Goal: Information Seeking & Learning: Get advice/opinions

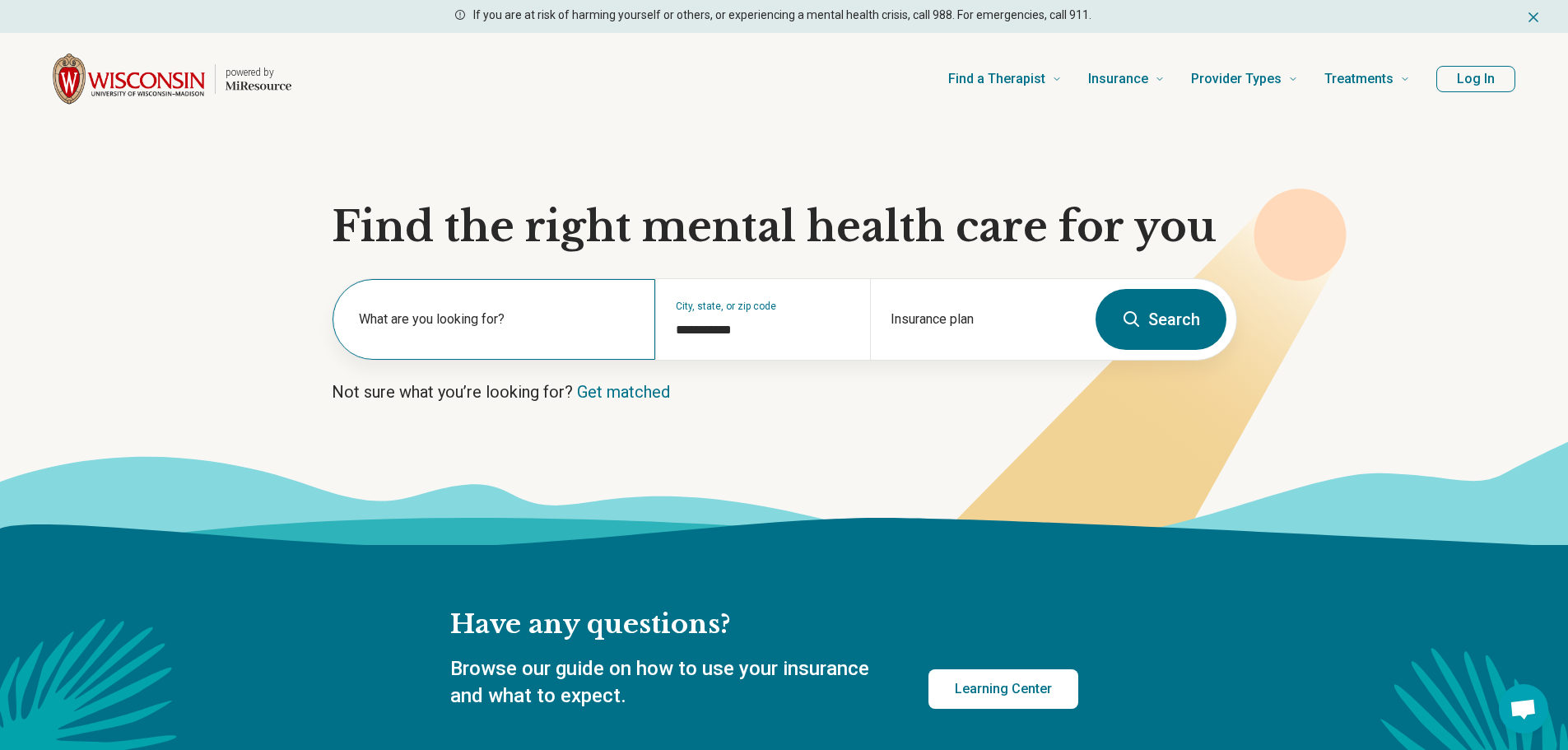
click at [442, 312] on label "What are you looking for?" at bounding box center [497, 319] width 277 height 19
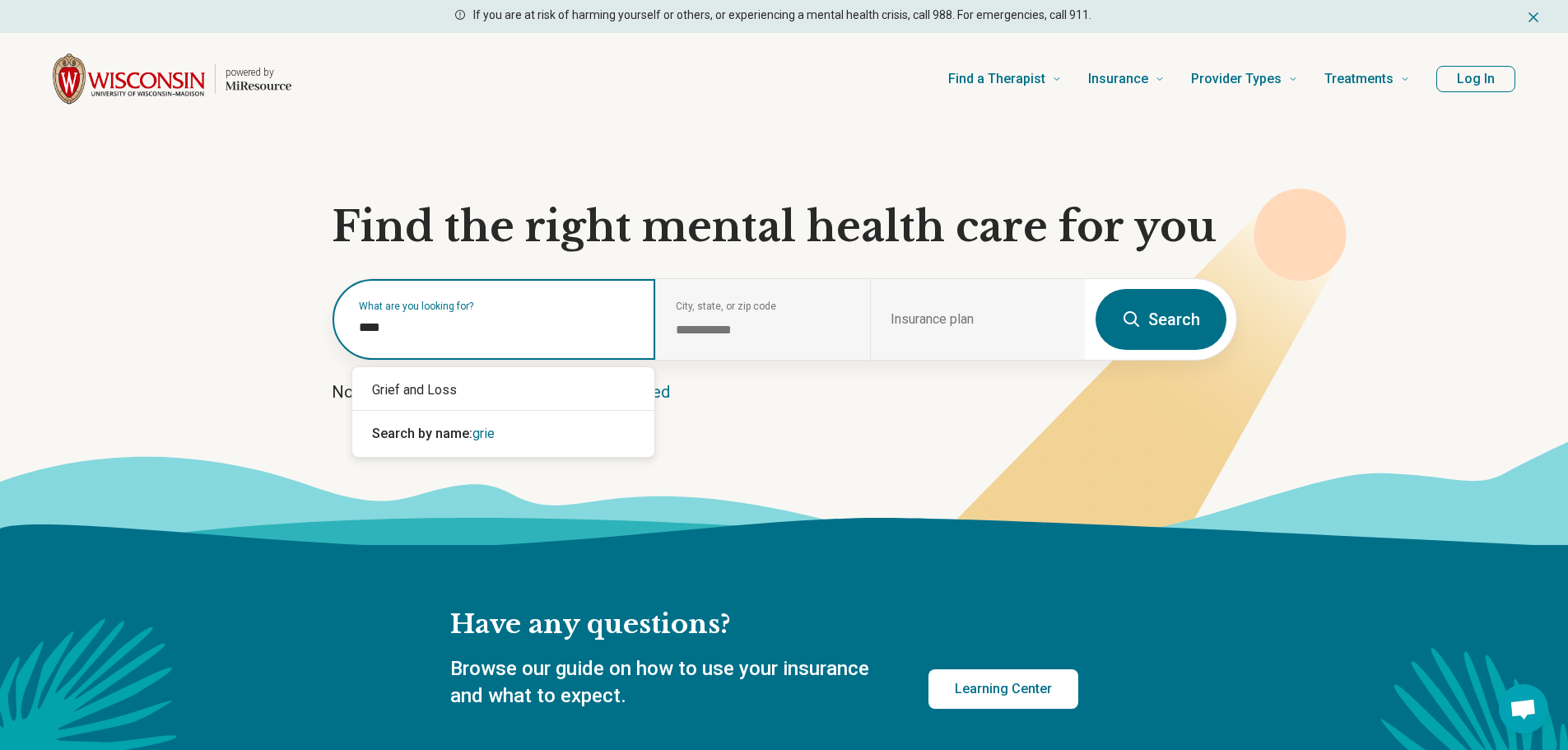
type input "*****"
click at [439, 397] on div "Grief and Loss" at bounding box center [503, 390] width 302 height 33
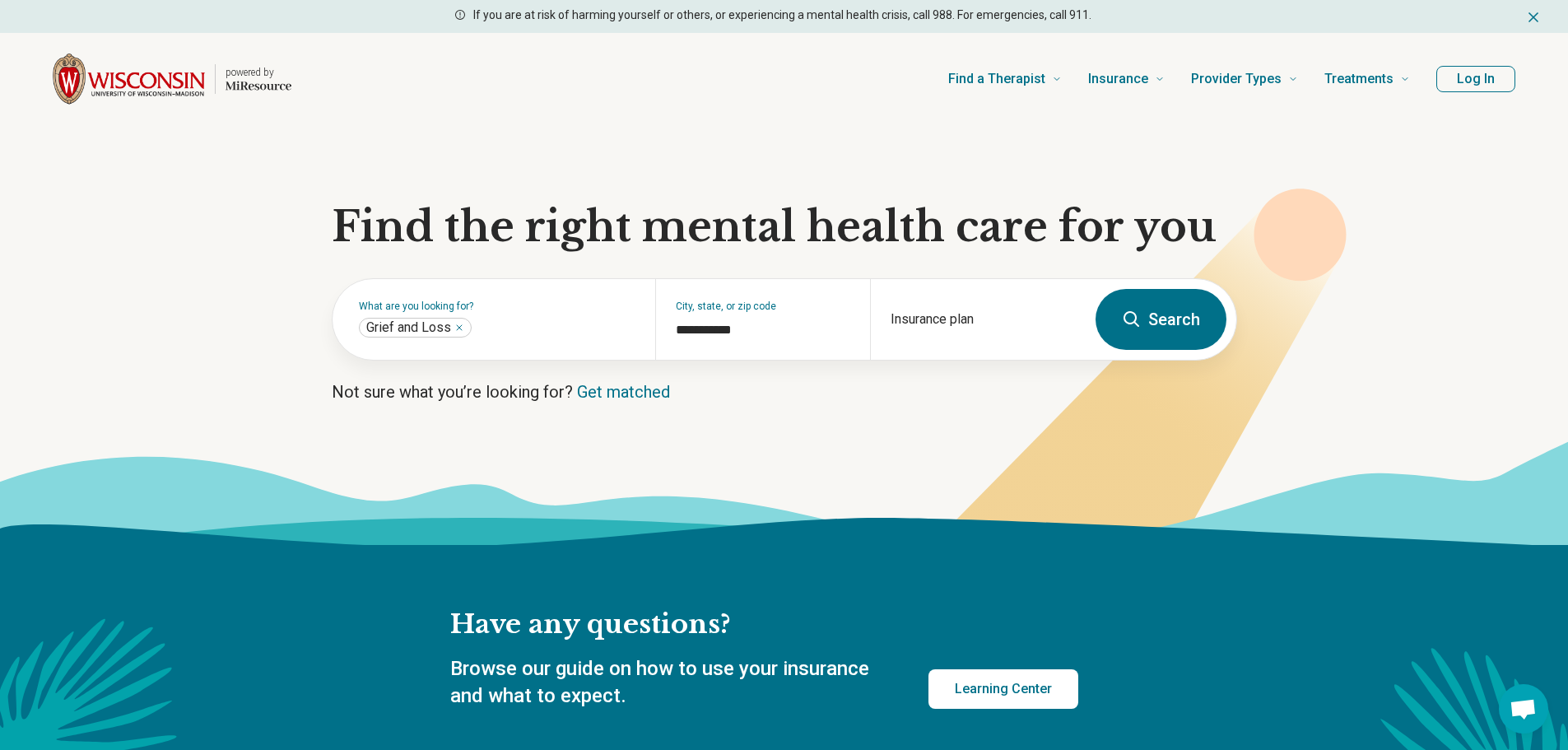
click at [1182, 316] on button "Search" at bounding box center [1161, 319] width 131 height 61
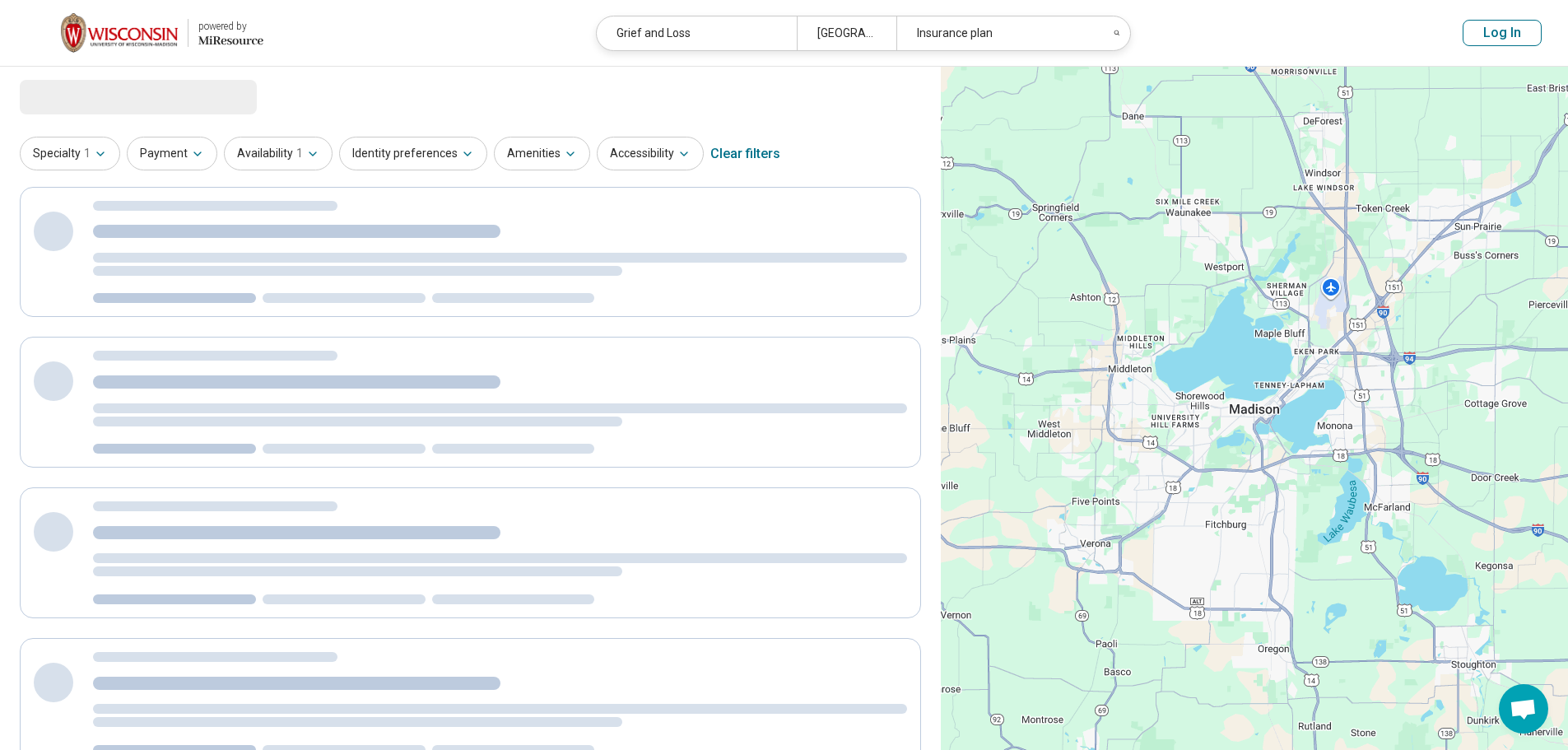
select select "***"
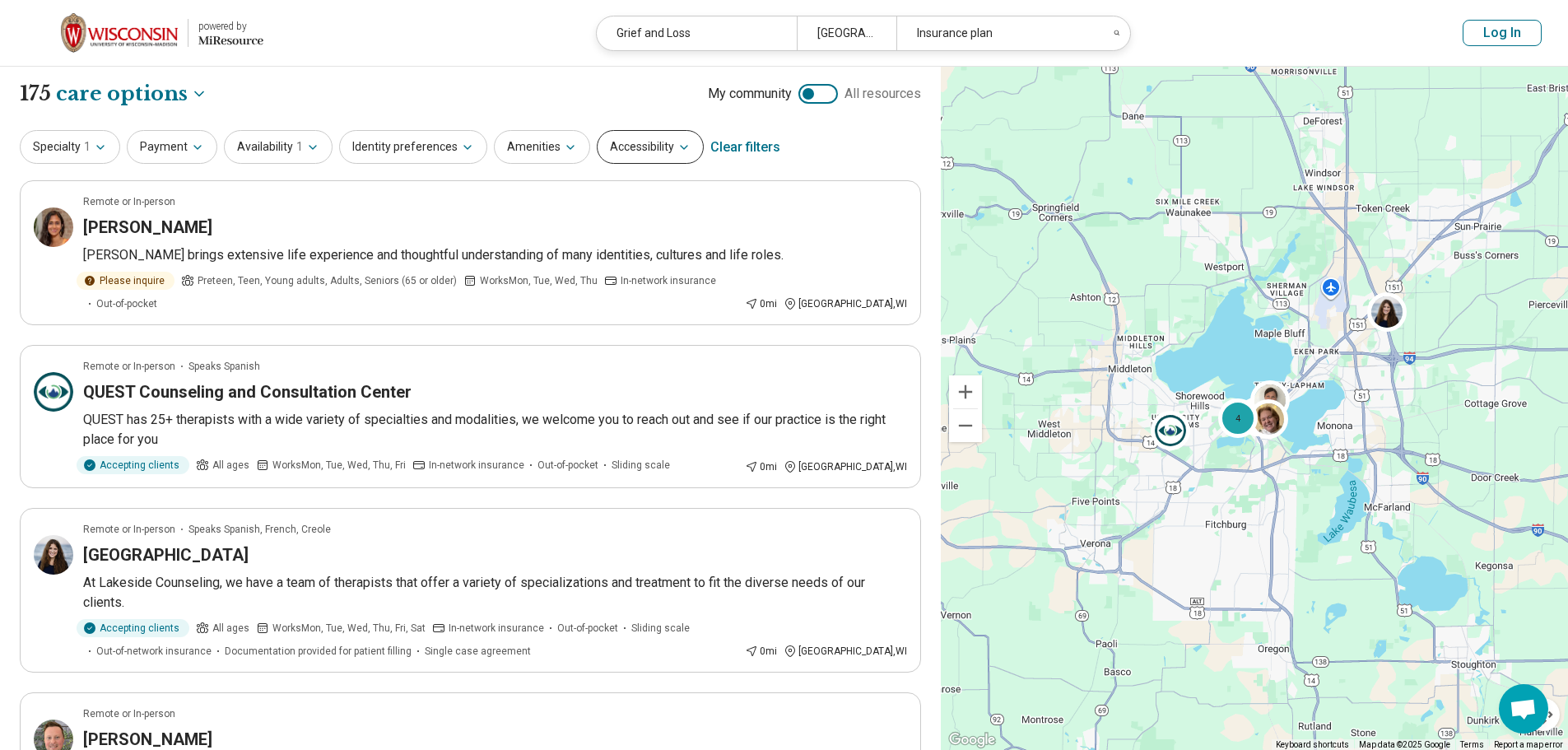
click at [677, 144] on icon "button" at bounding box center [684, 148] width 14 height 14
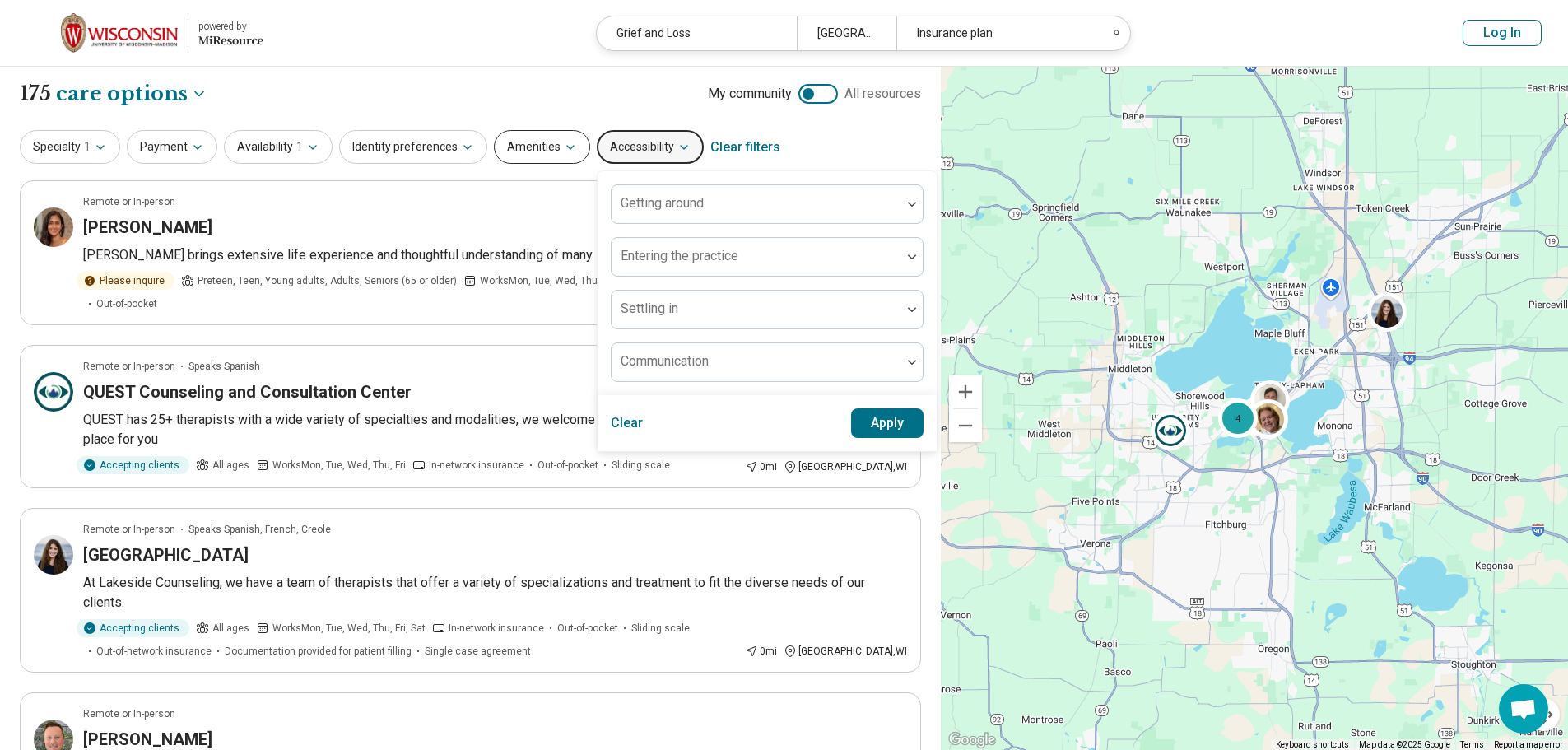
click at [539, 147] on button "Amenities" at bounding box center [542, 147] width 96 height 34
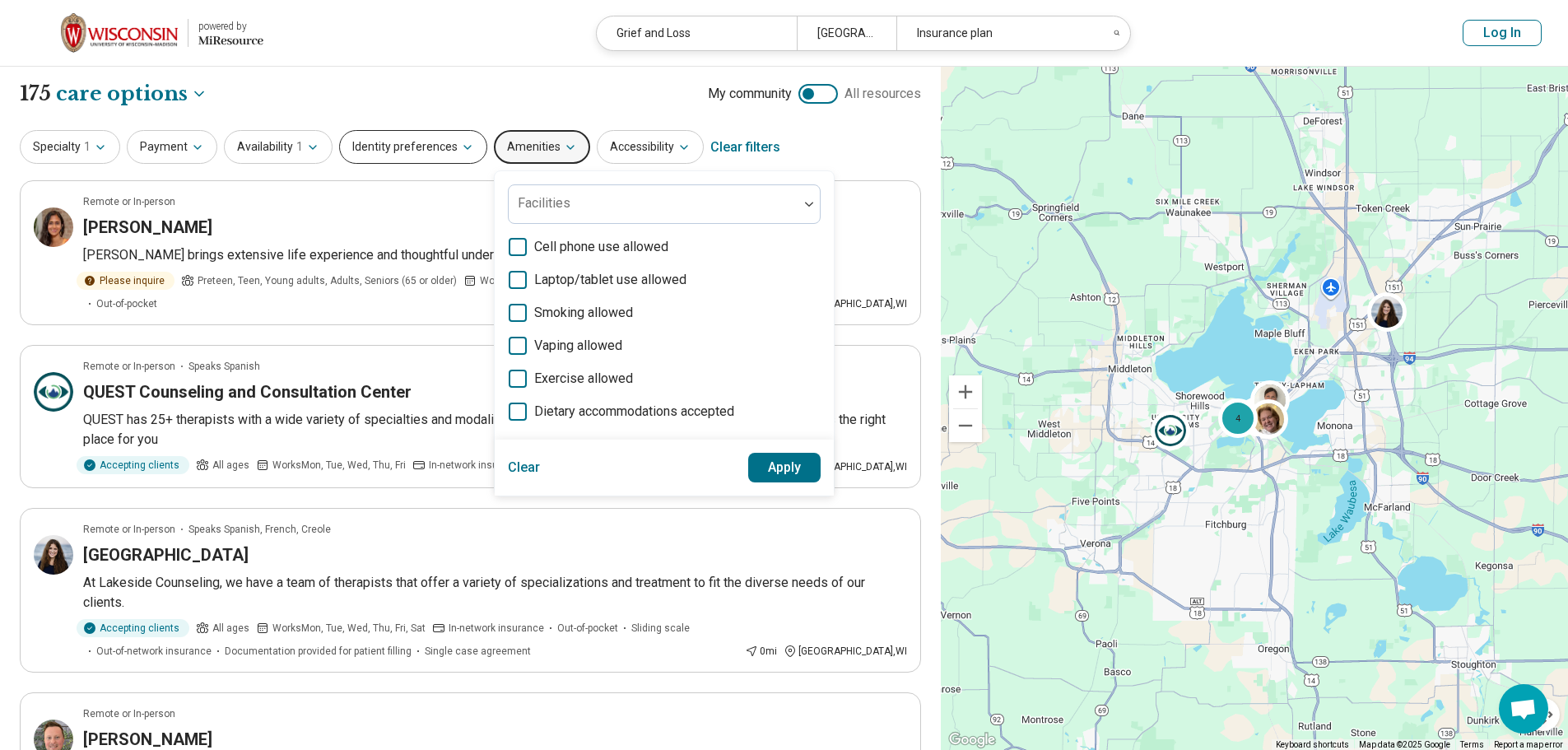
click at [418, 148] on button "Identity preferences" at bounding box center [413, 147] width 148 height 34
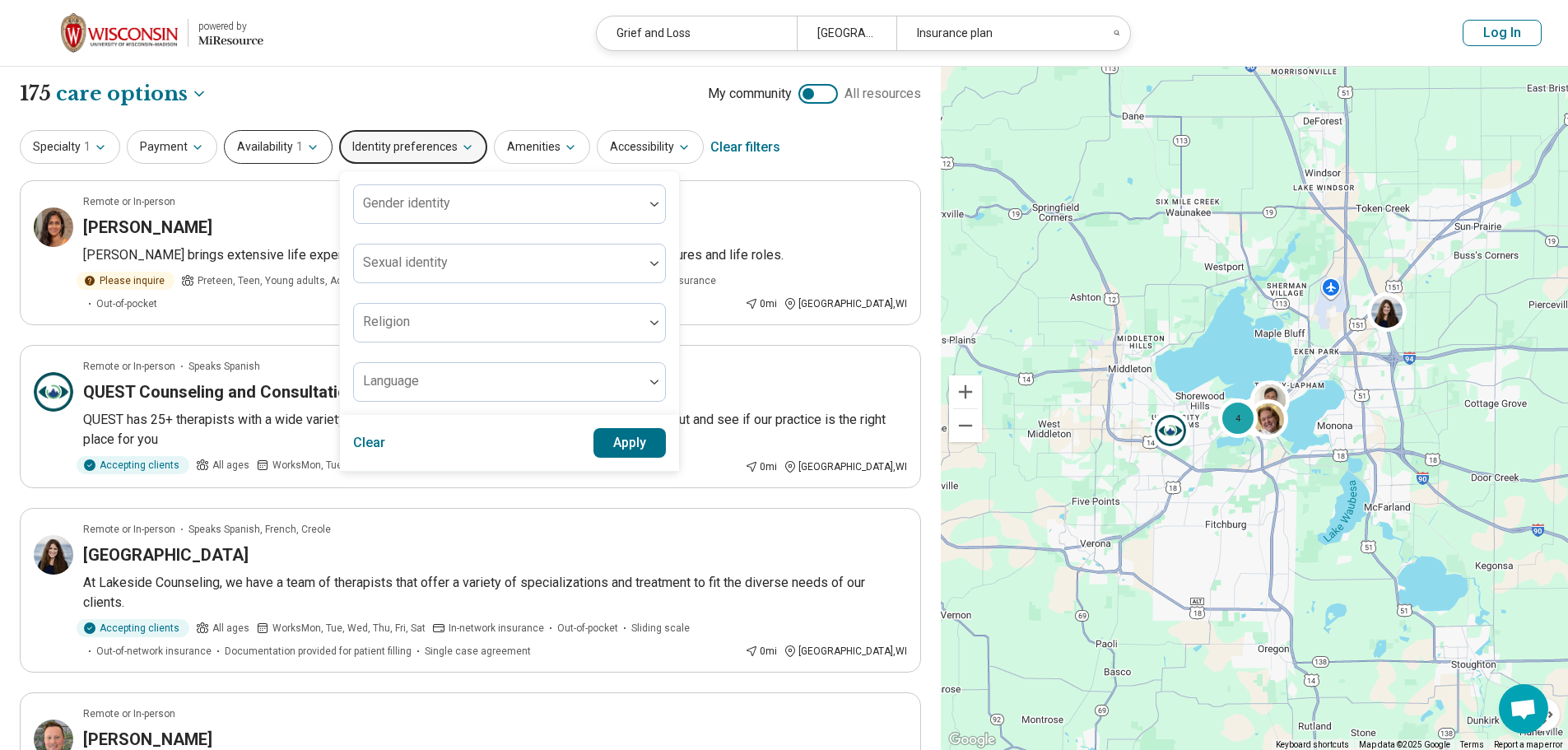
click at [241, 145] on button "Availability 1" at bounding box center [278, 147] width 109 height 34
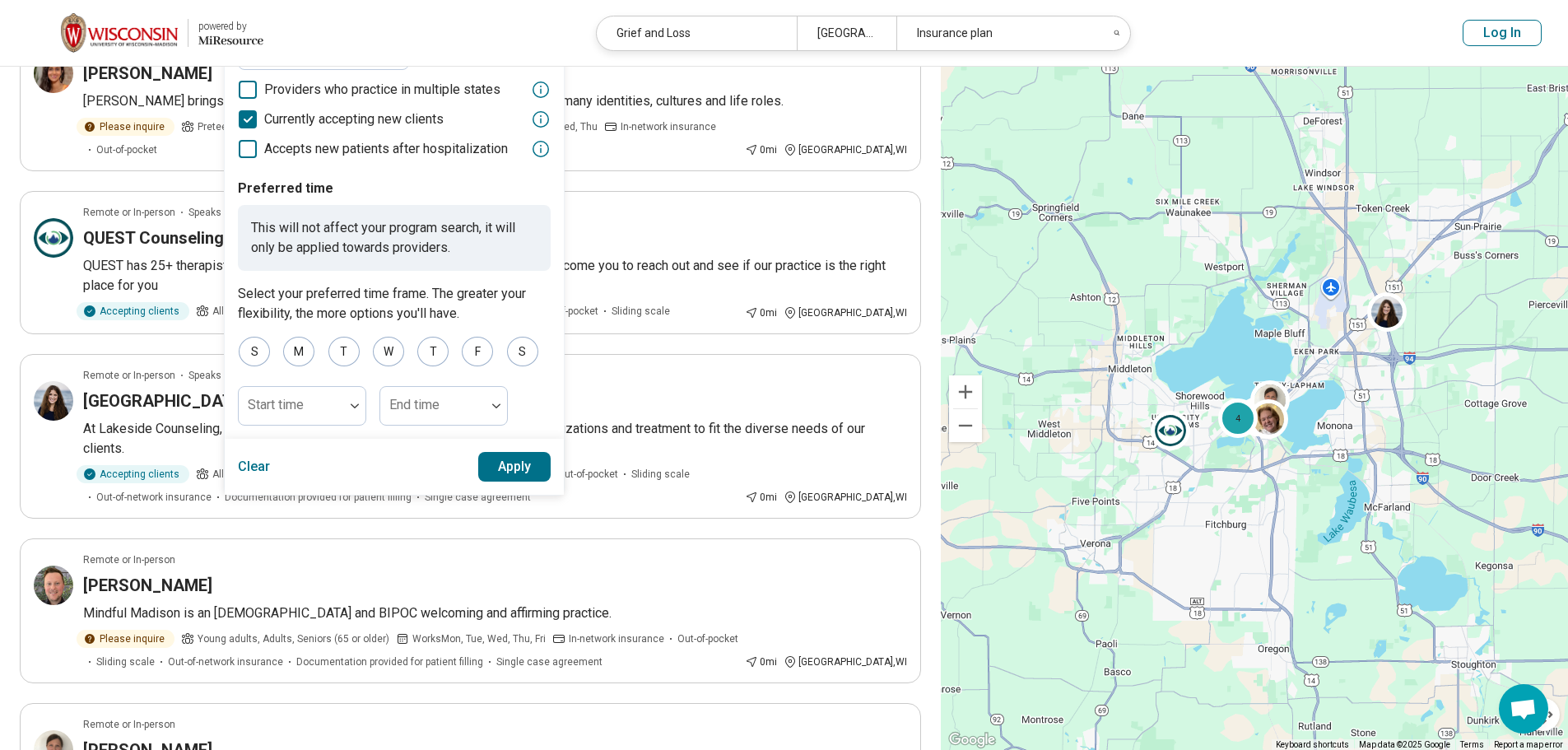
scroll to position [165, 0]
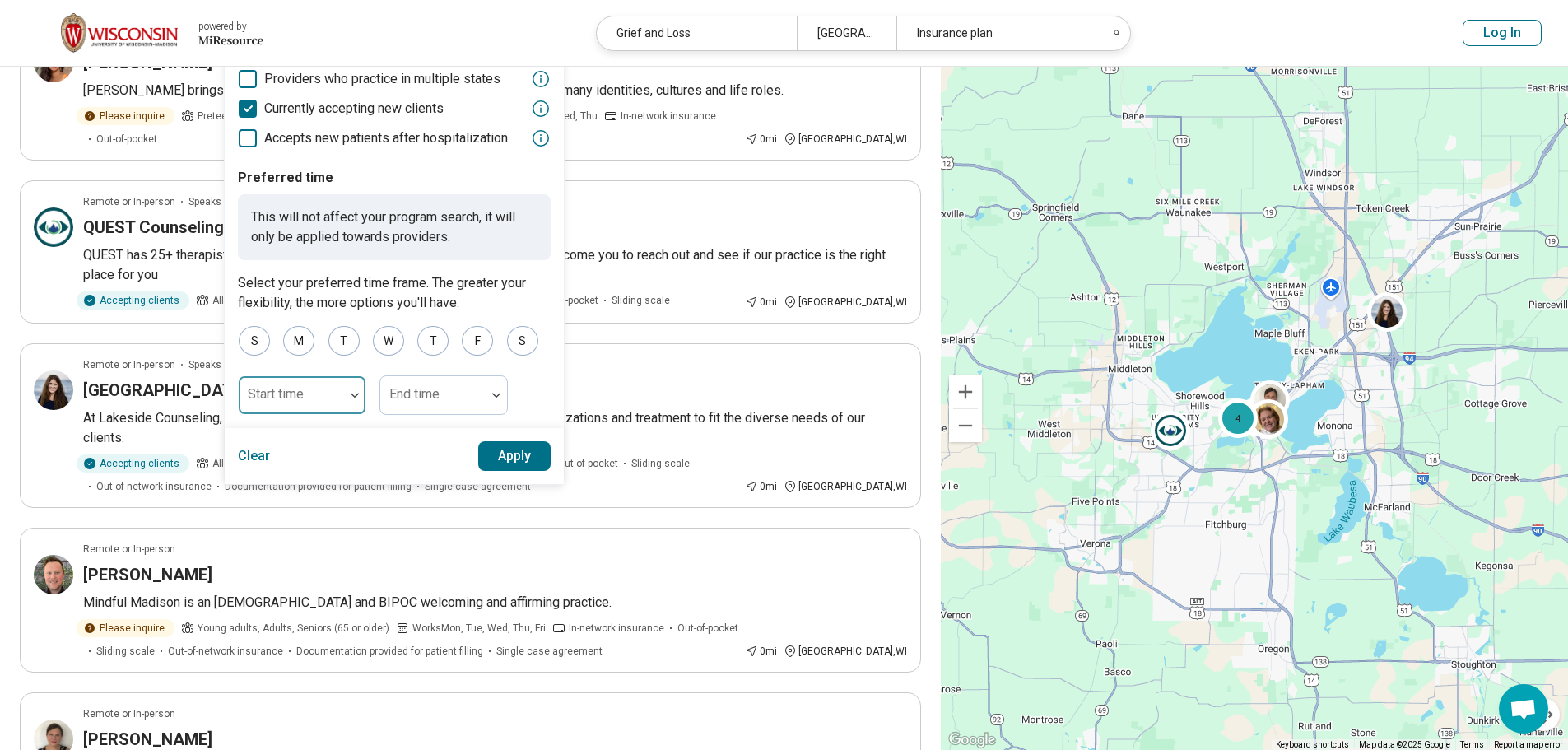
click at [347, 392] on div at bounding box center [354, 395] width 21 height 38
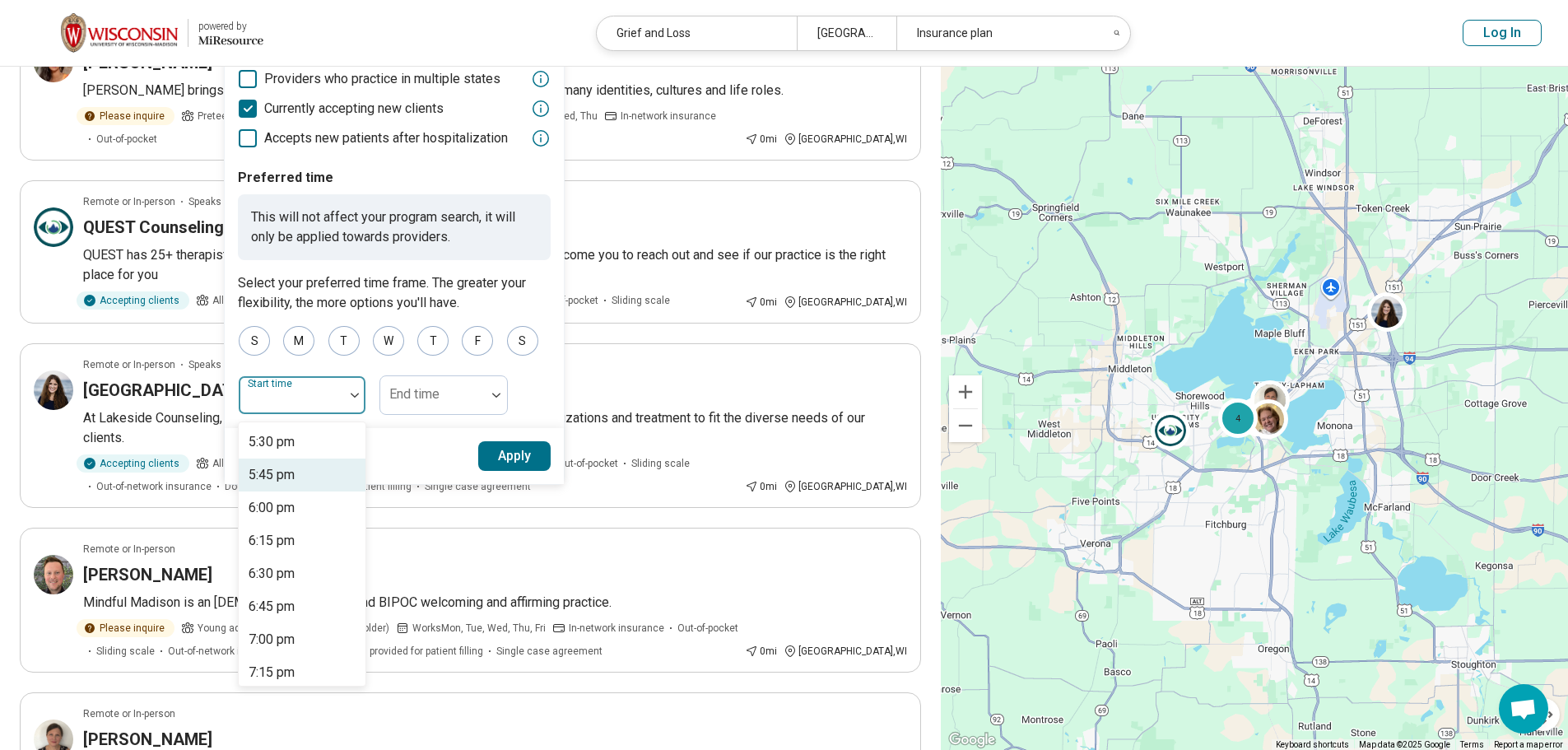
scroll to position [2223, 0]
click at [286, 454] on div "5:00 pm" at bounding box center [271, 458] width 46 height 19
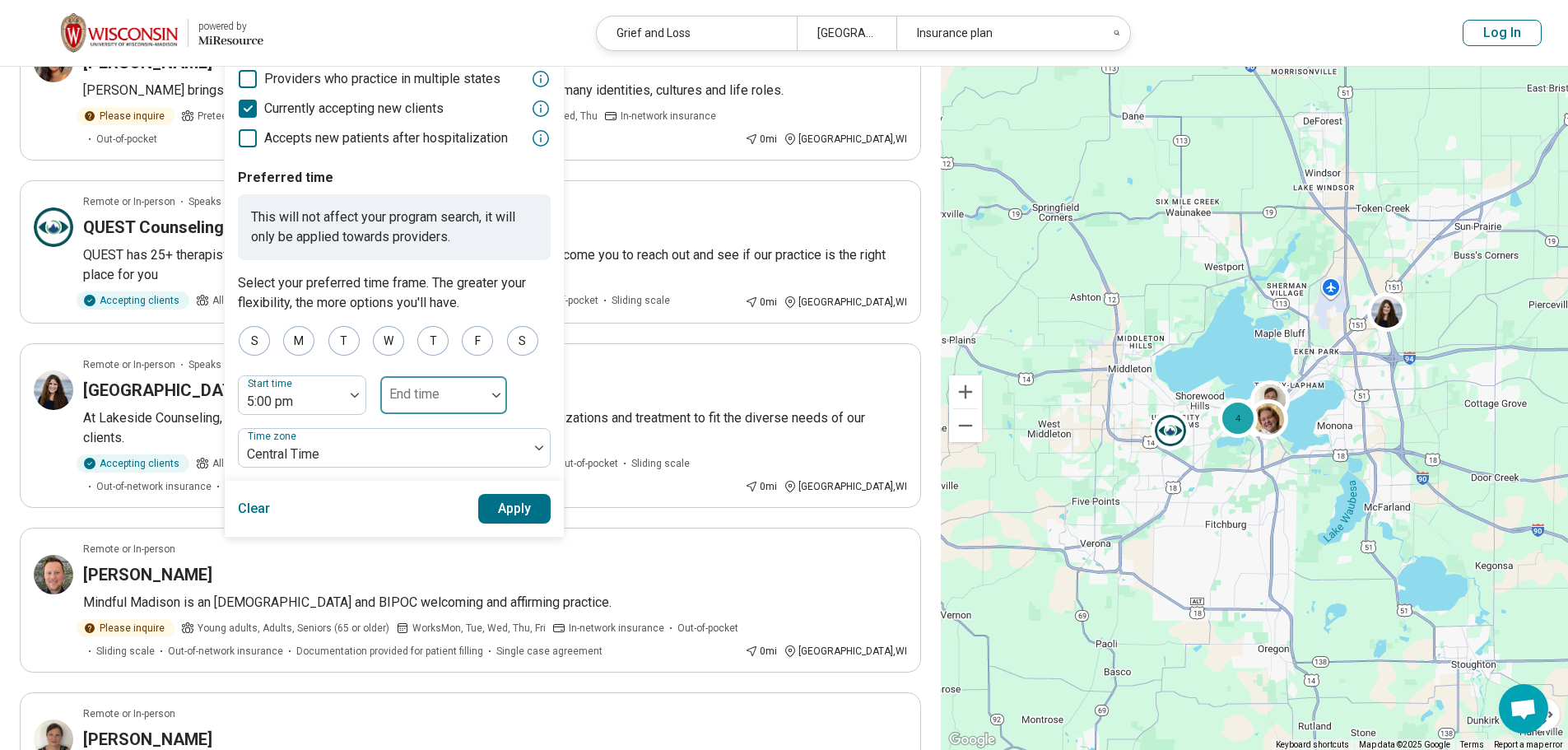
click at [492, 395] on img at bounding box center [496, 395] width 8 height 5
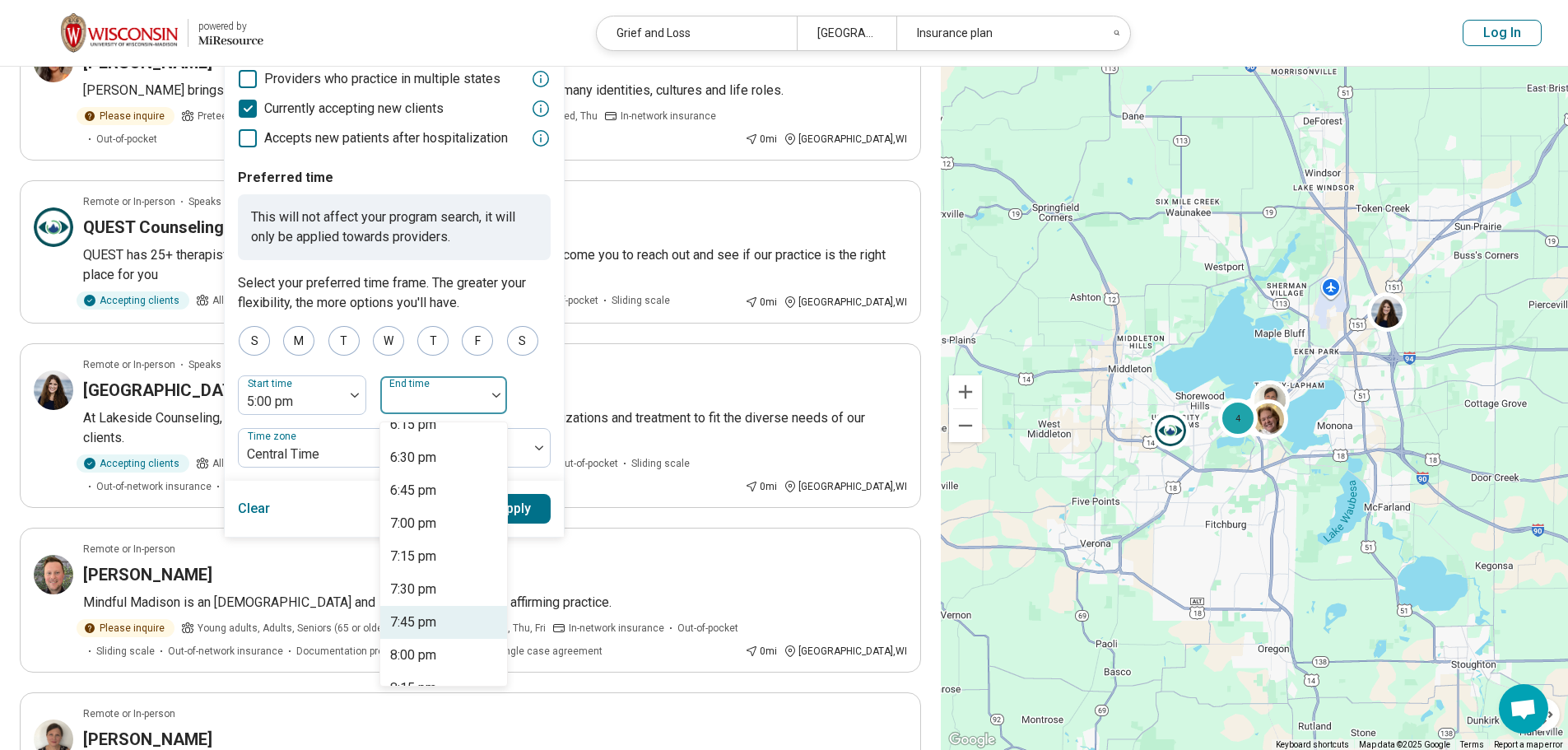
scroll to position [329, 0]
click at [396, 476] on div "8:00 pm" at bounding box center [413, 475] width 46 height 19
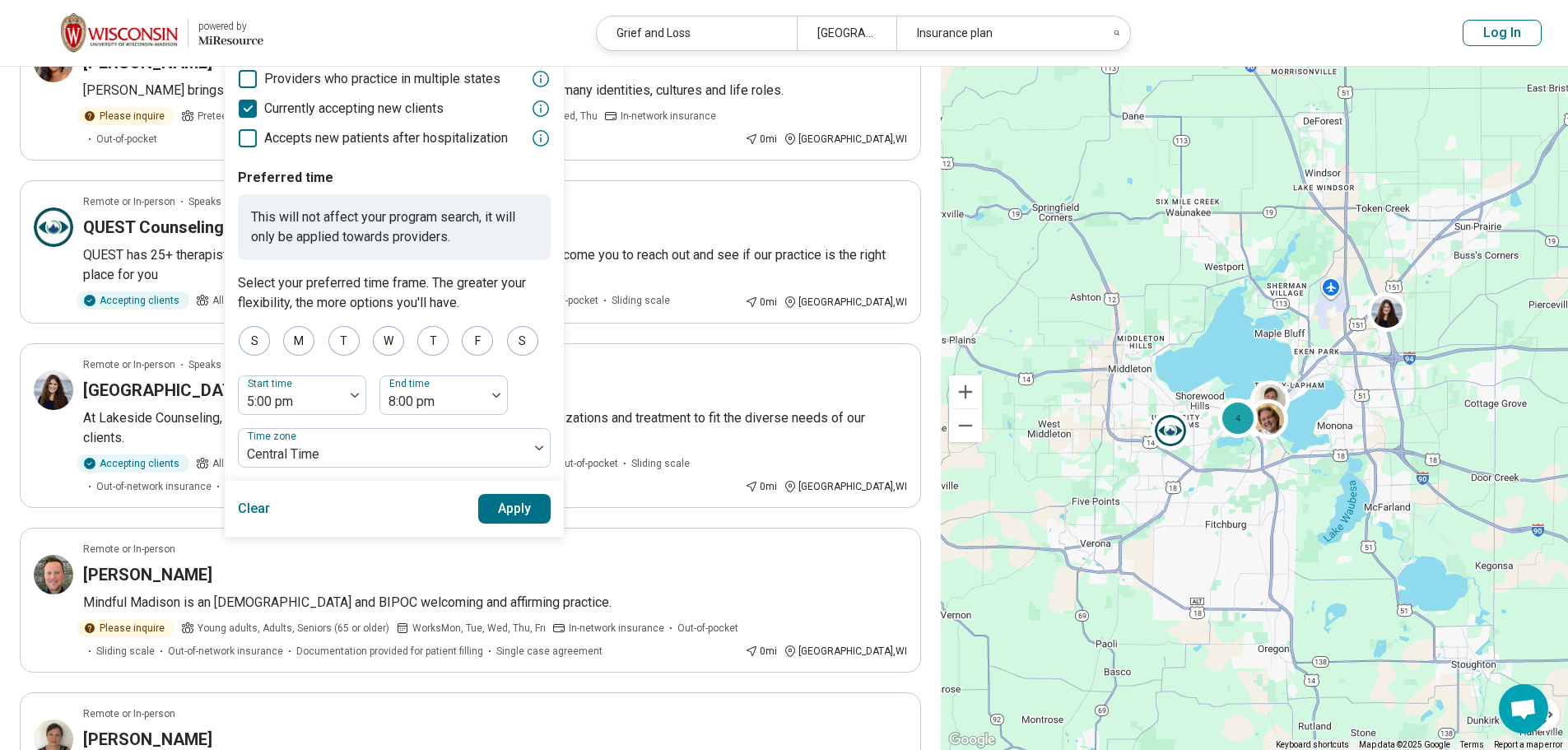
click at [507, 508] on button "Apply" at bounding box center [514, 508] width 73 height 30
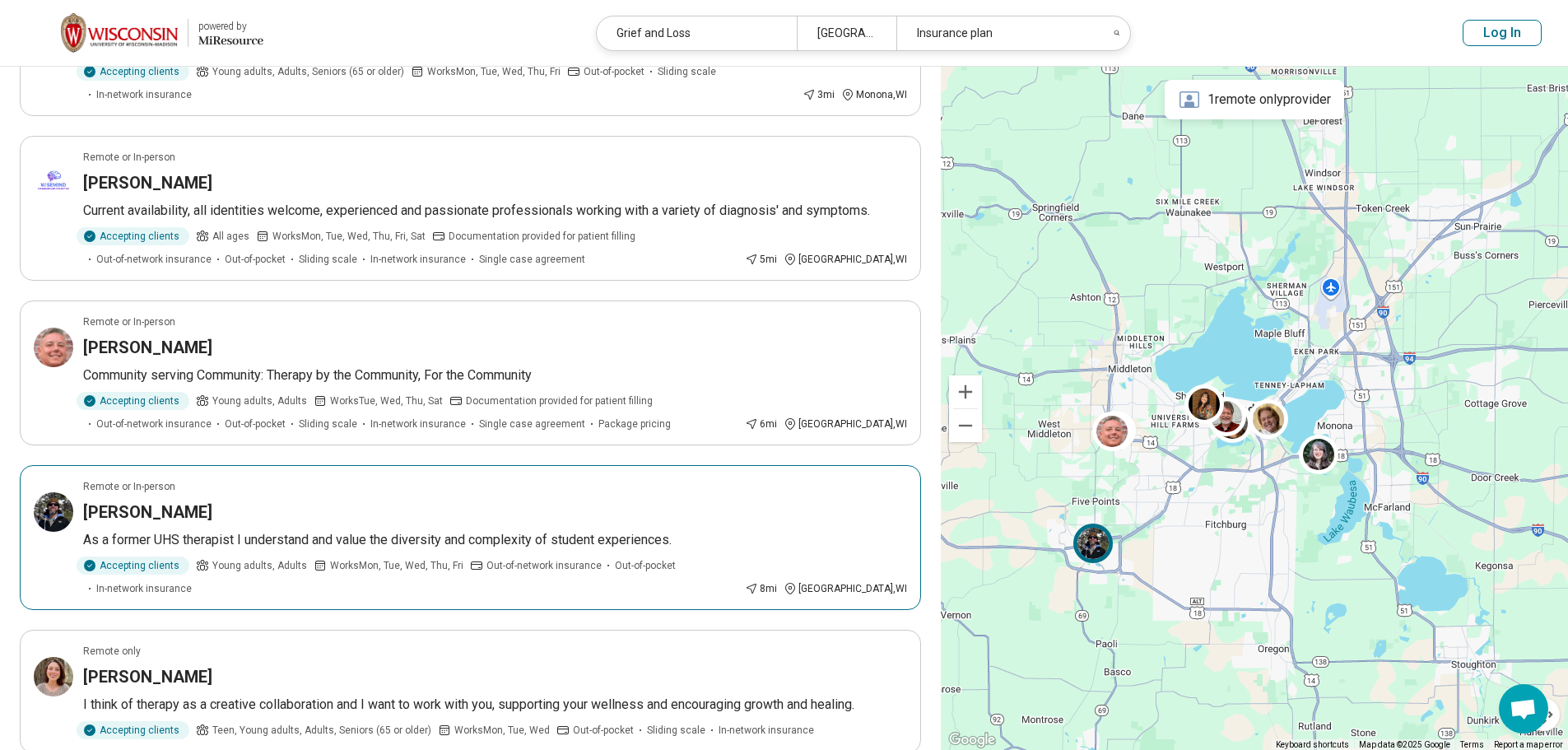
scroll to position [1318, 0]
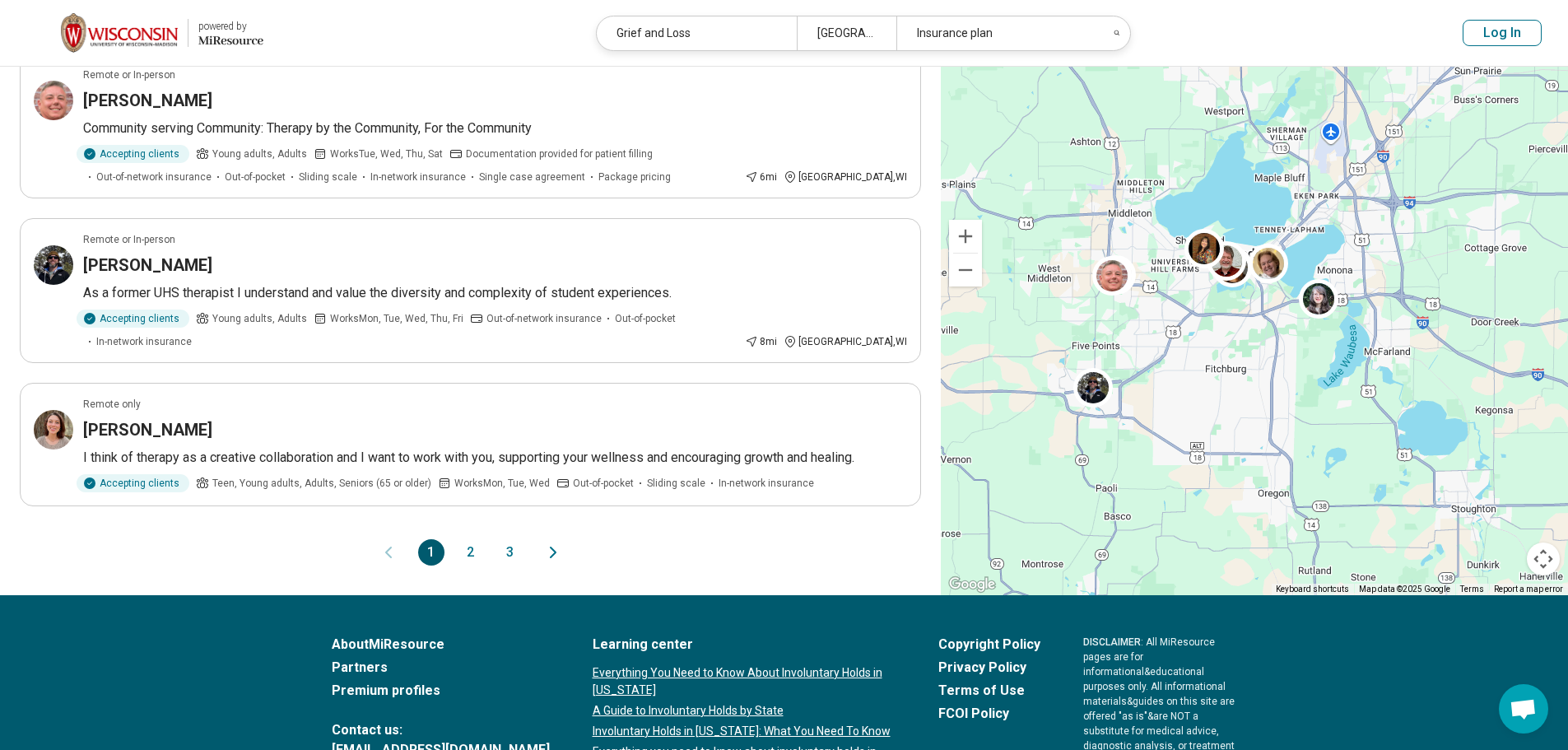
click at [467, 540] on button "2" at bounding box center [470, 552] width 26 height 26
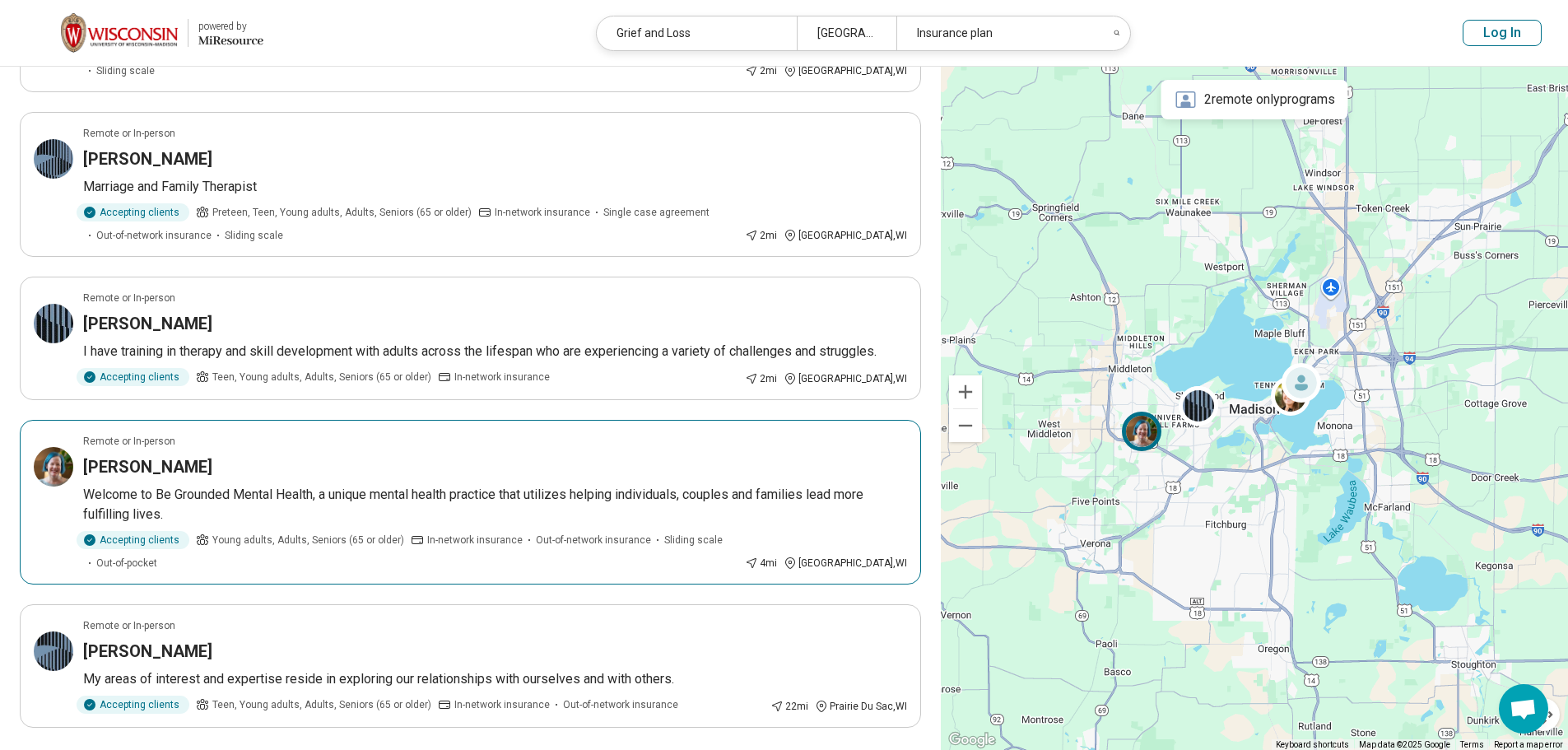
scroll to position [1153, 0]
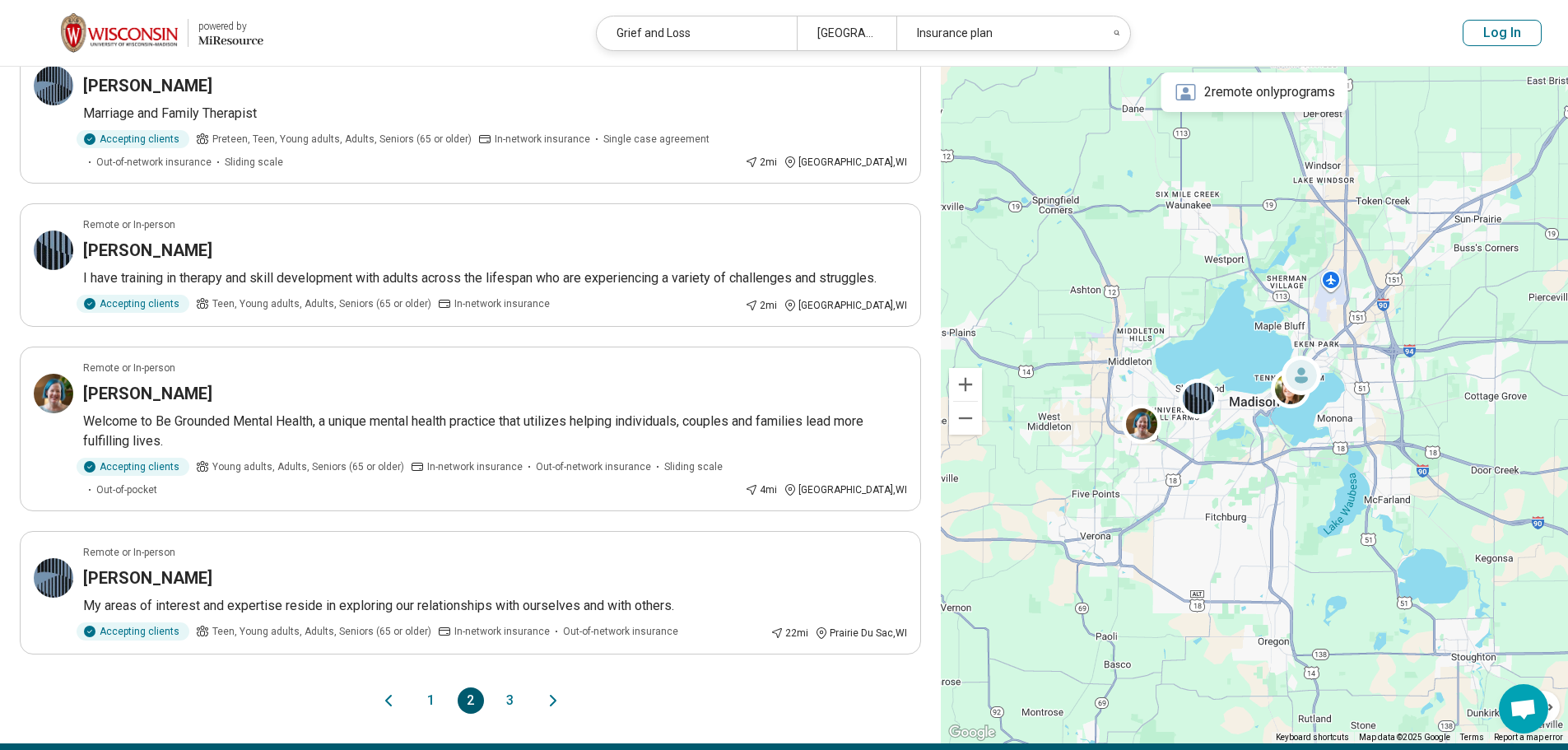
click at [513, 688] on button "3" at bounding box center [510, 700] width 26 height 26
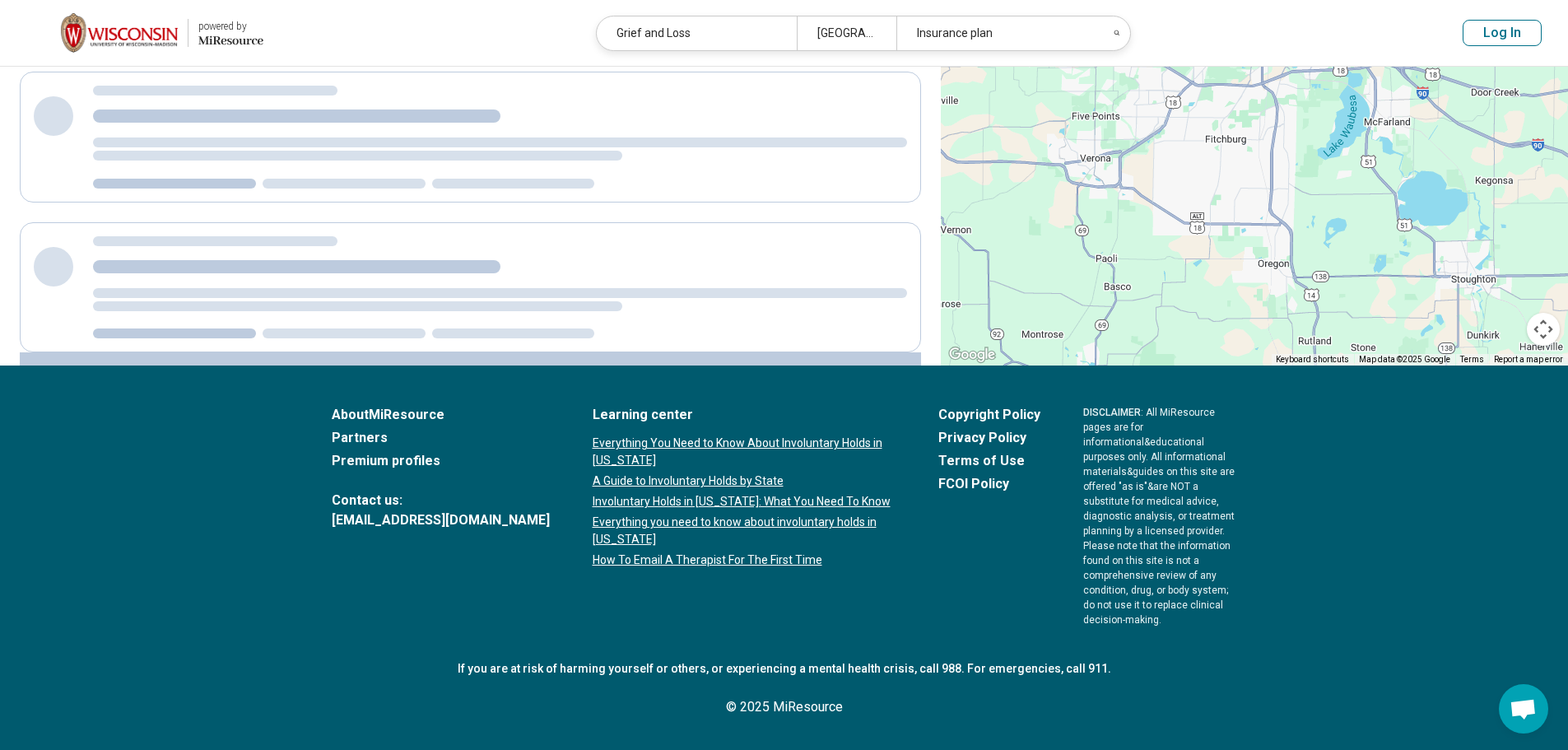
scroll to position [0, 0]
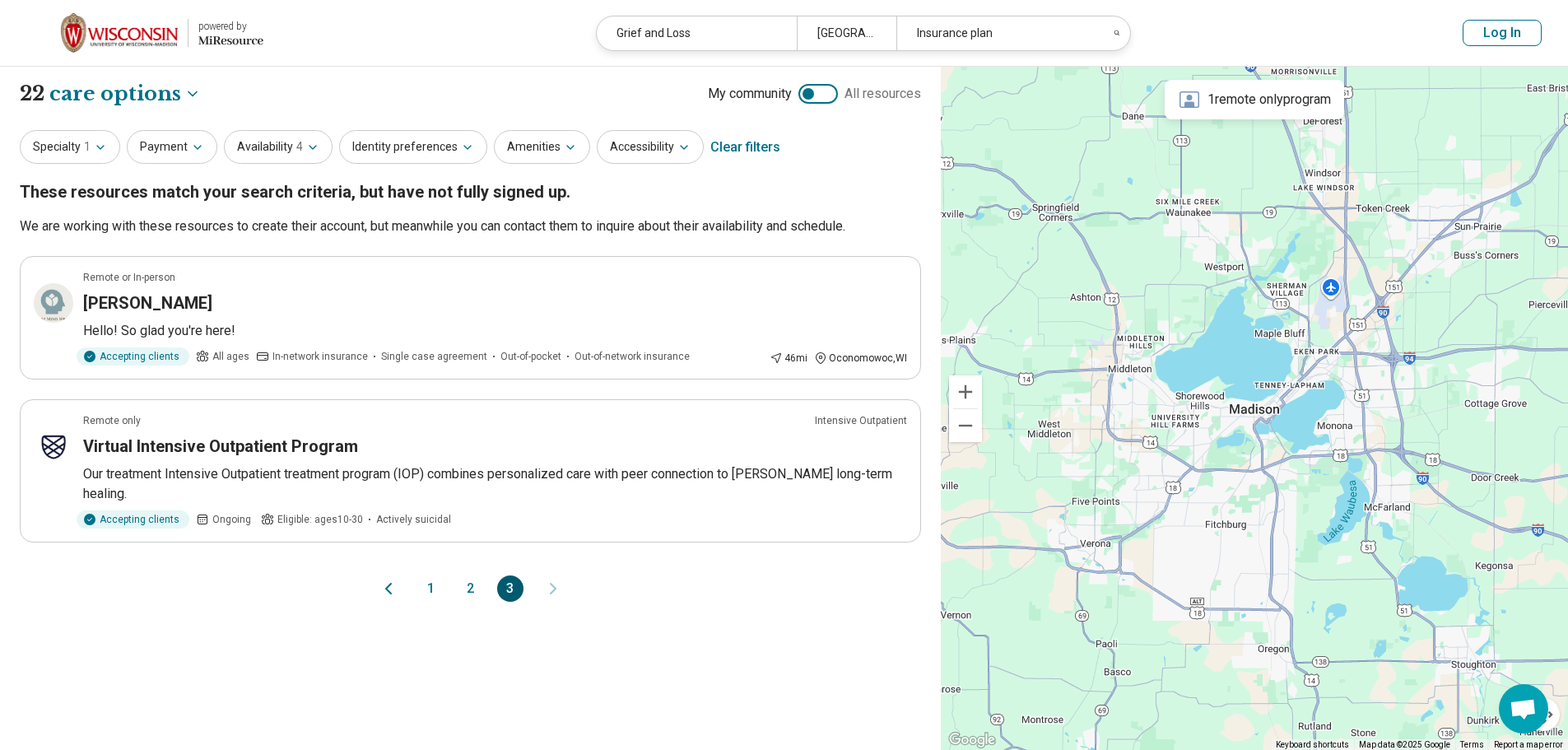
click at [430, 575] on button "1" at bounding box center [431, 588] width 26 height 26
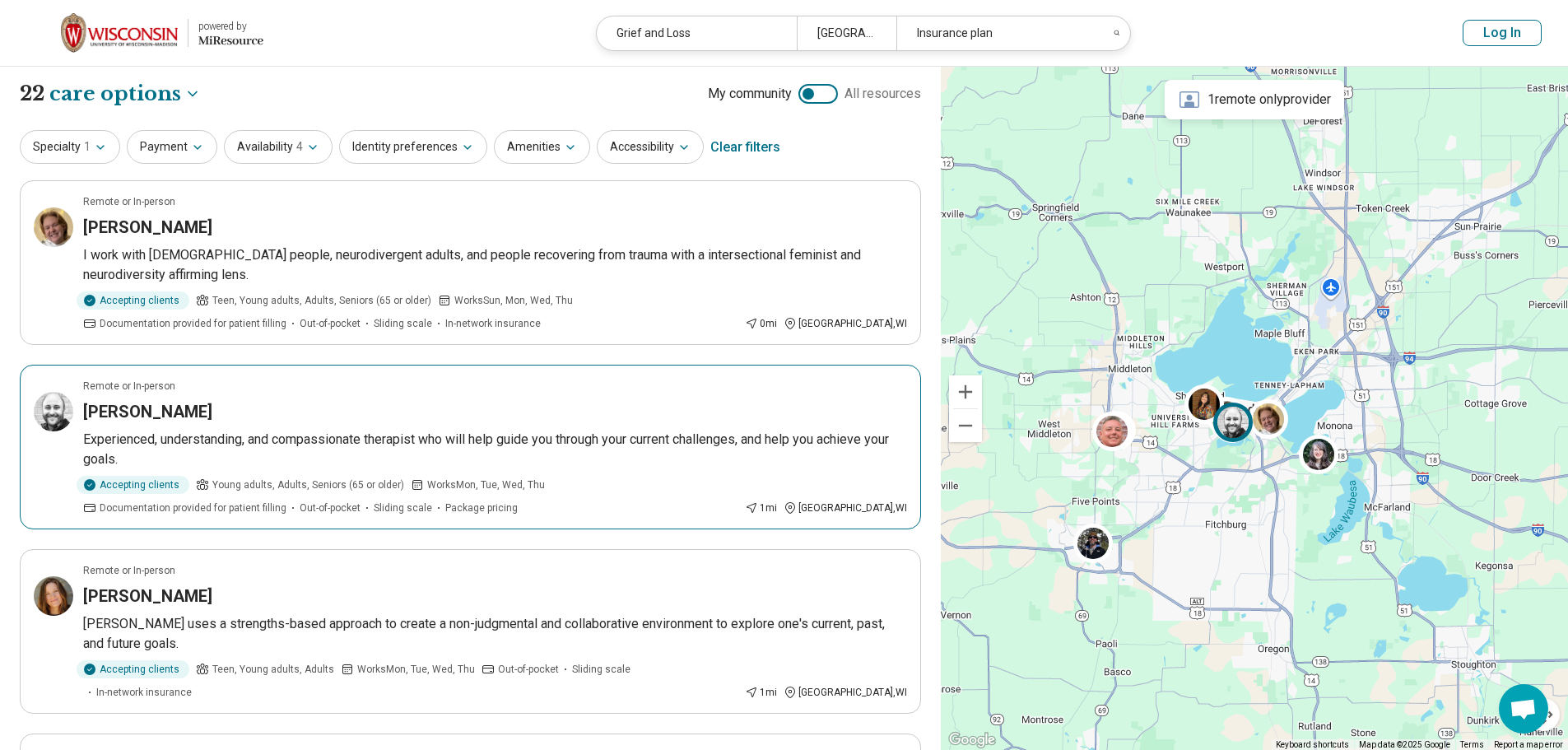
click at [275, 430] on p "Experienced, understanding, and compassionate therapist who will help guide you…" at bounding box center [495, 449] width 824 height 40
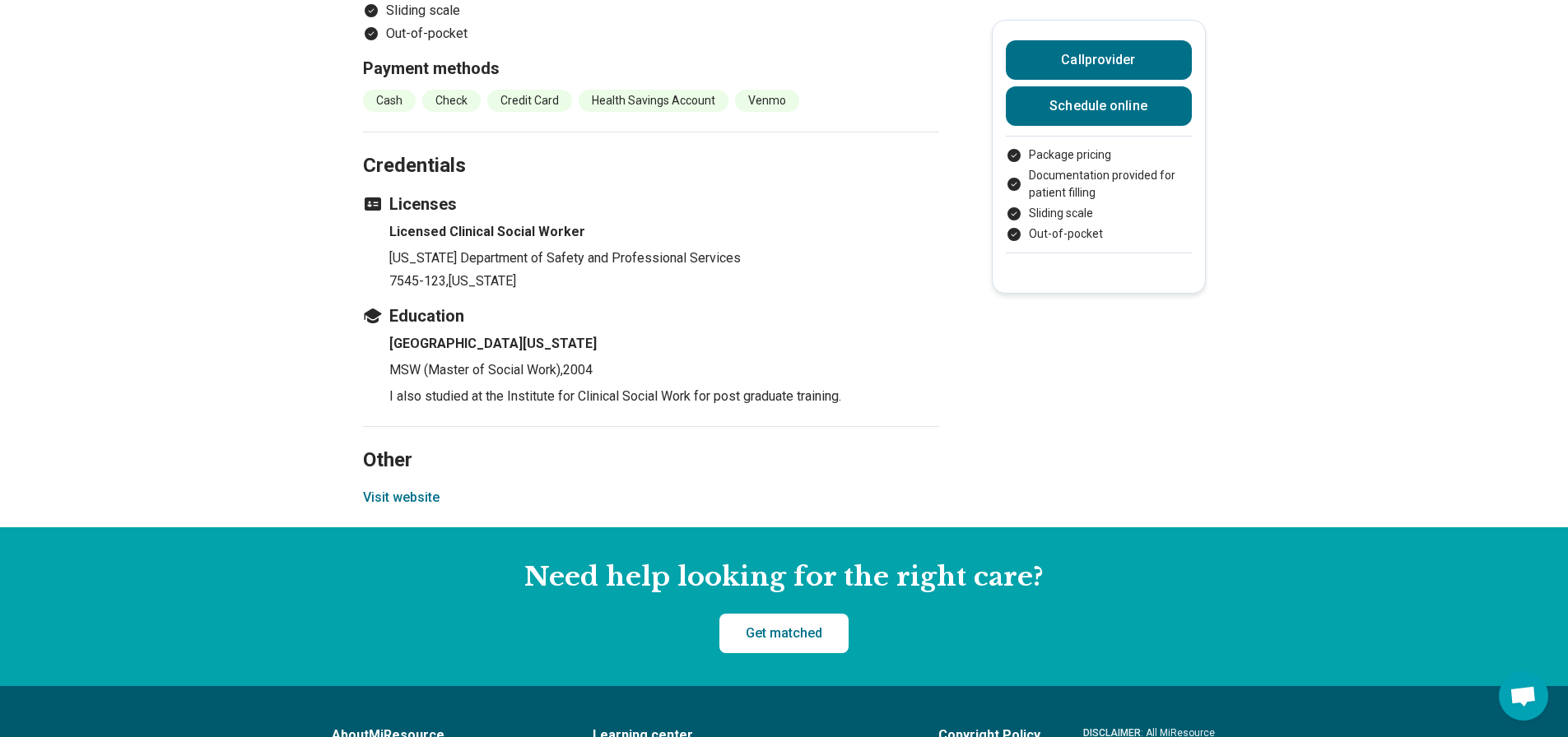
scroll to position [2057, 0]
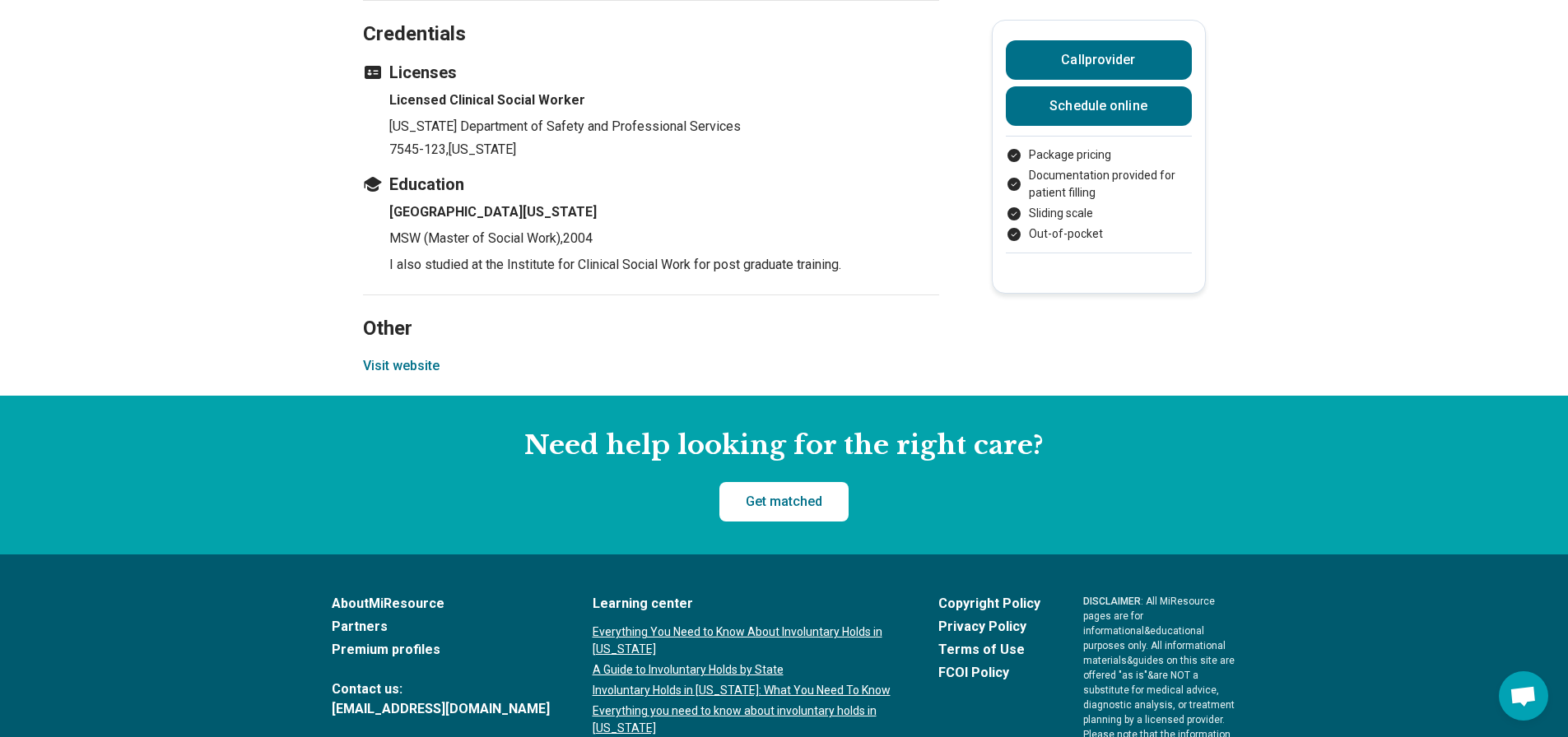
click at [410, 360] on button "Visit website" at bounding box center [401, 366] width 77 height 19
